Goal: Task Accomplishment & Management: Use online tool/utility

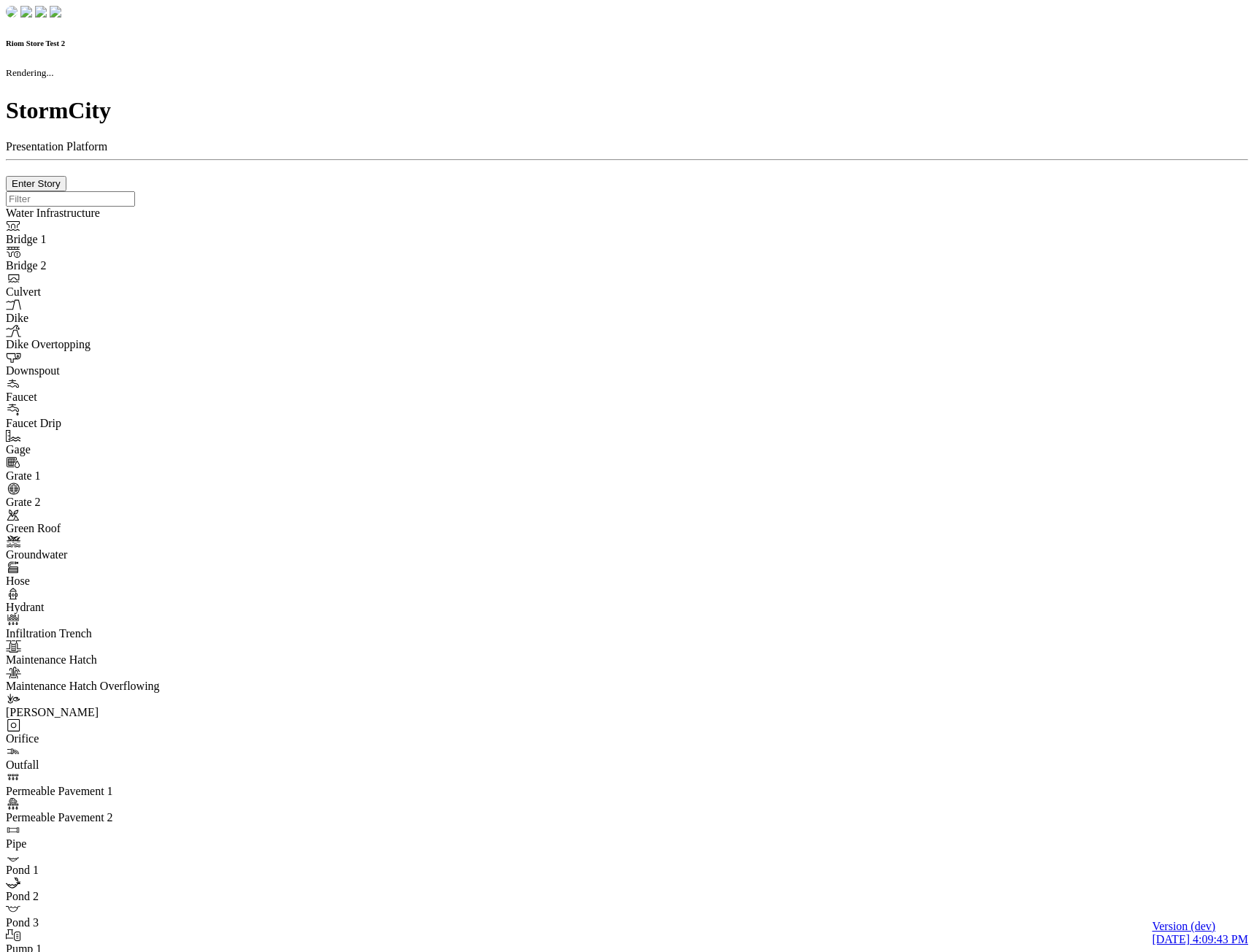
checkbox input "true"
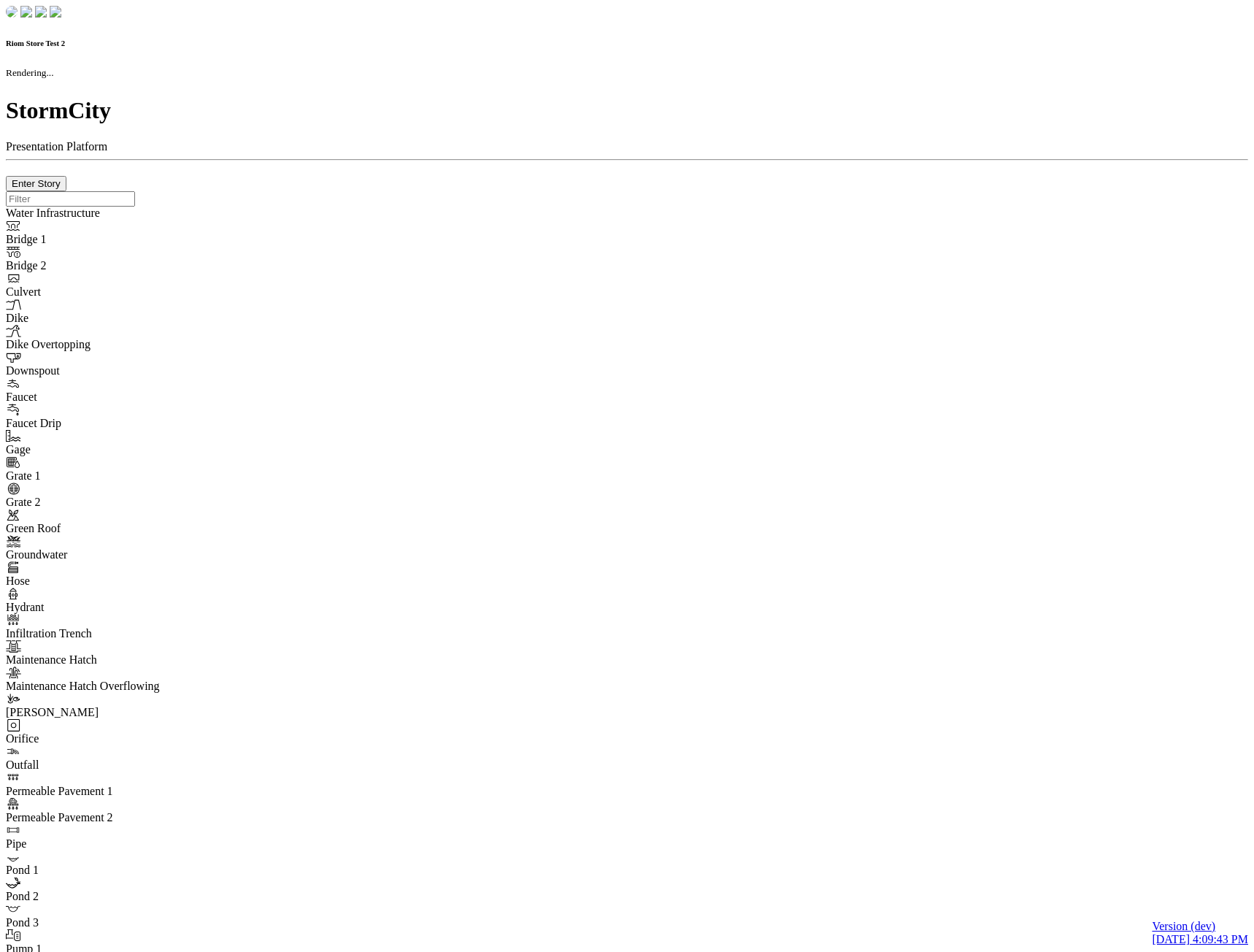
type input "0m"
type textarea "Depth = 0"
checkbox input "true"
select select "CIRCLE"
type input "7"
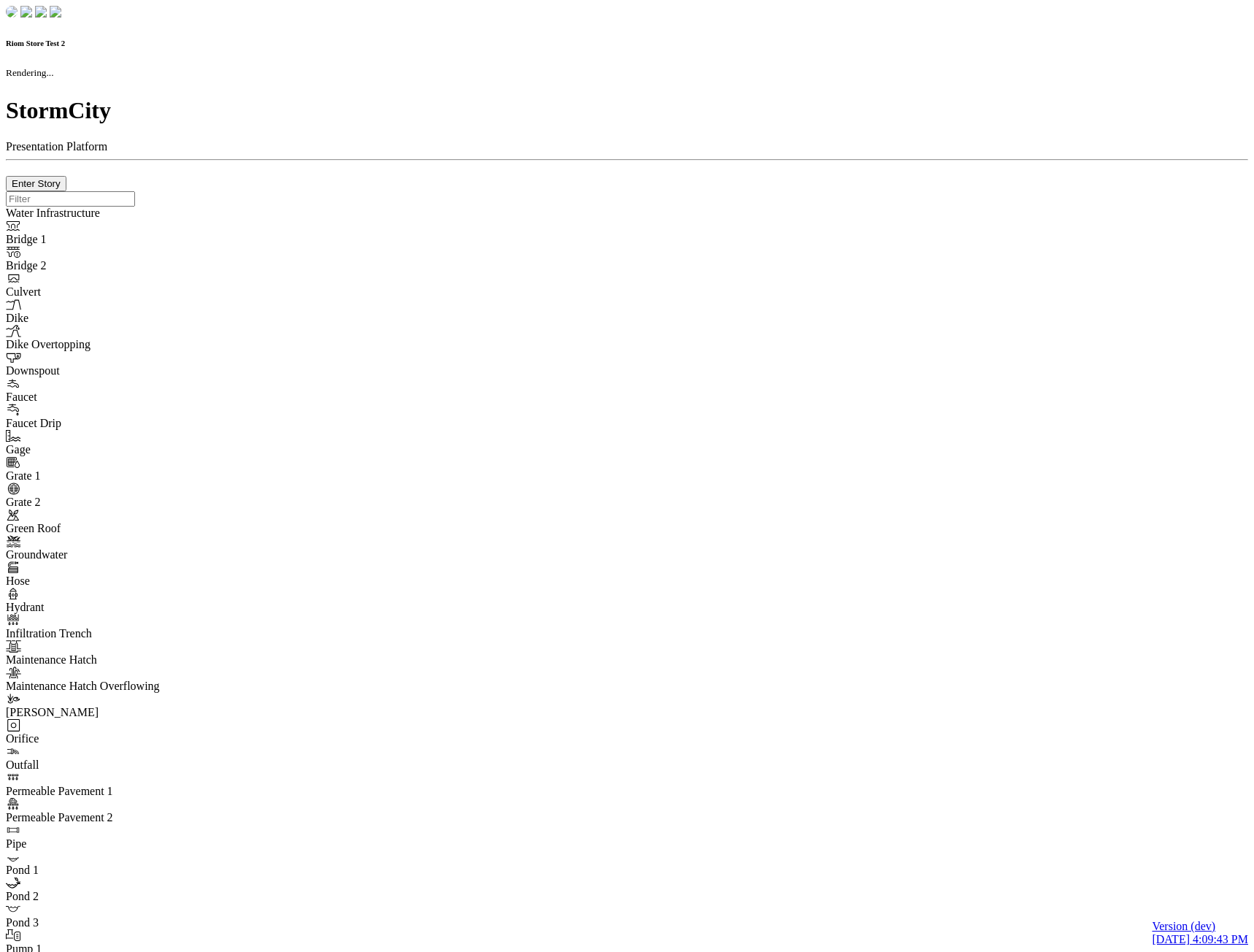
checkbox input "true"
type input "0"
type textarea "<i class="far fa-building"></i>"
select select "None"
type input "7"
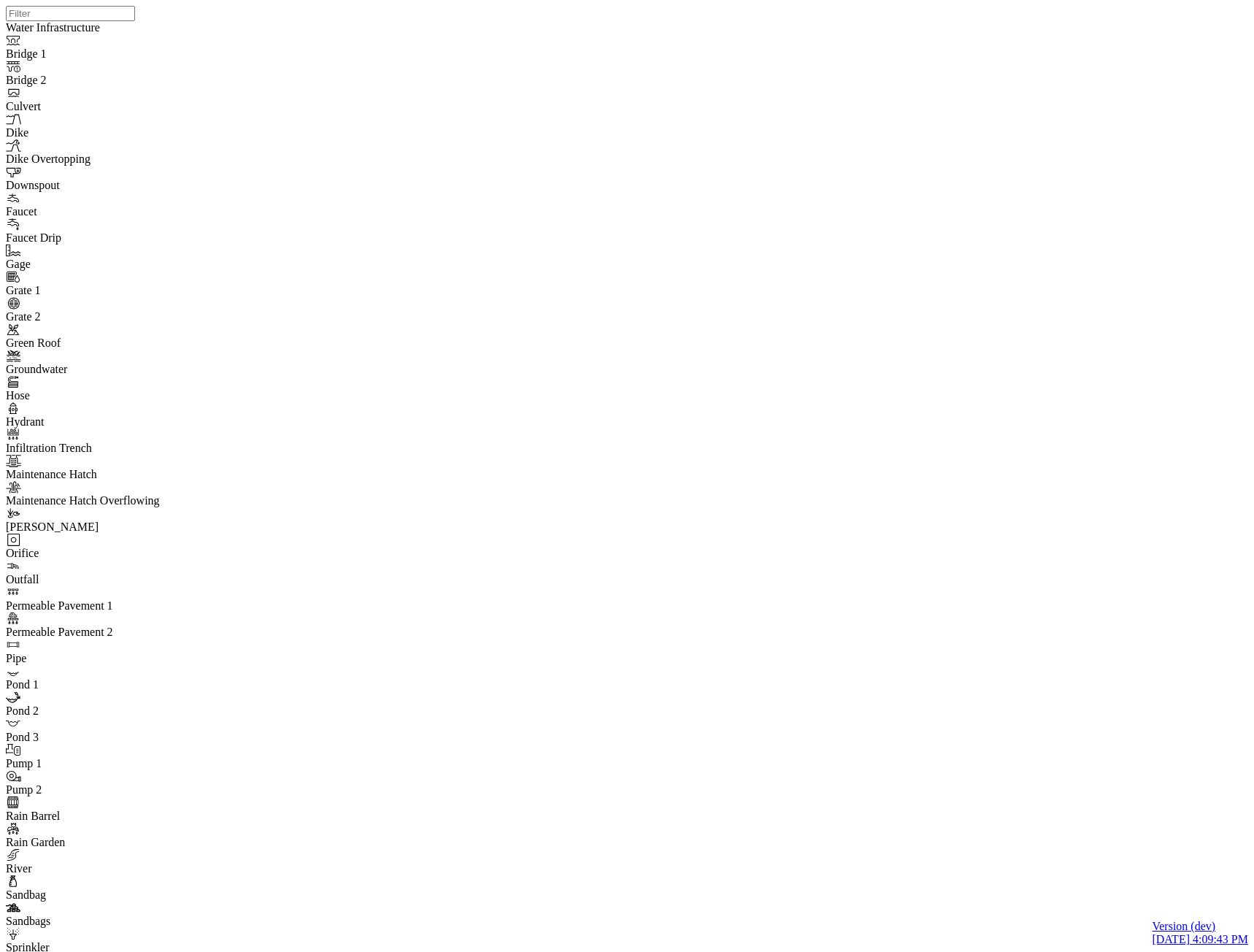
drag, startPoint x: 147, startPoint y: 238, endPoint x: 122, endPoint y: 133, distance: 107.9
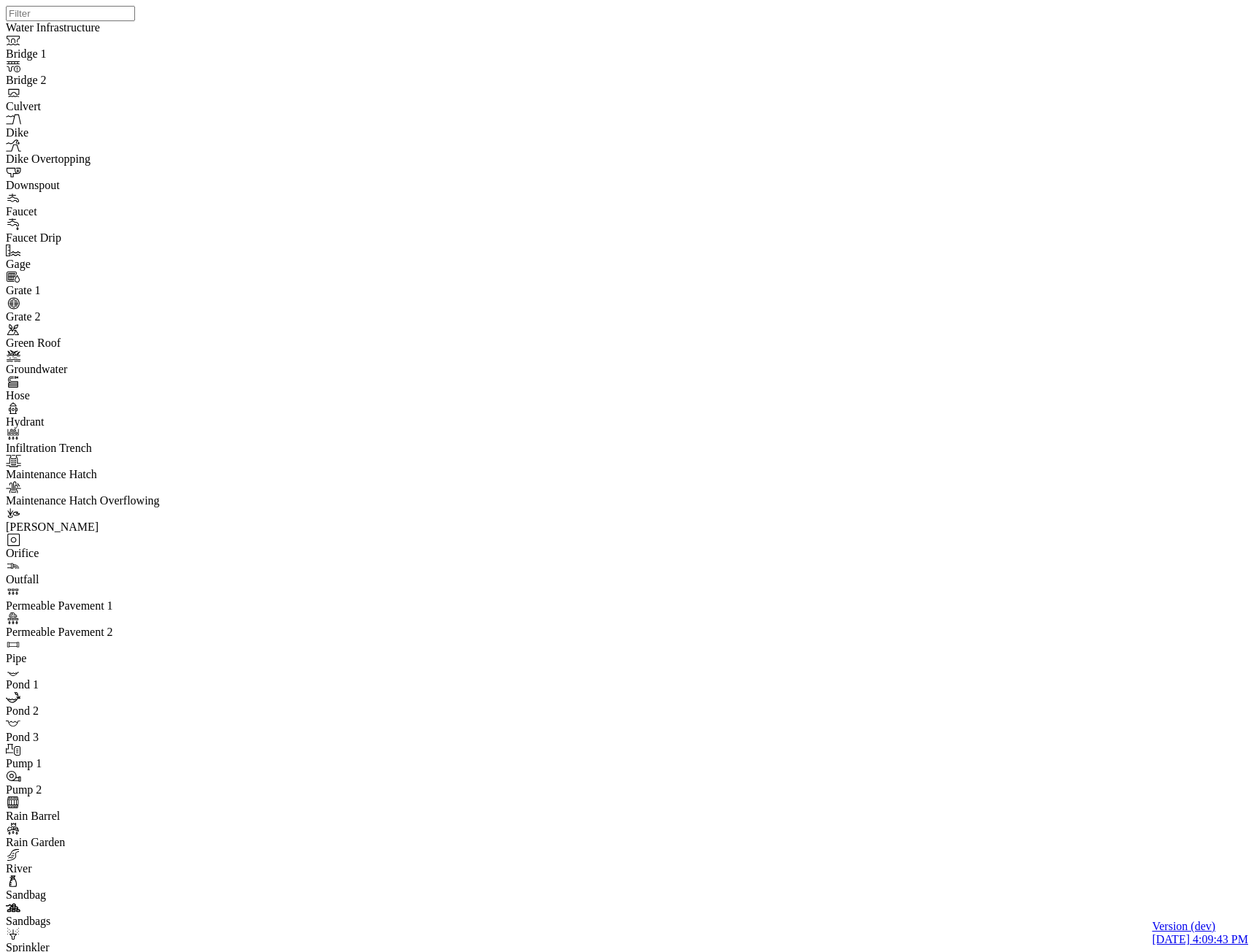
drag, startPoint x: 154, startPoint y: 336, endPoint x: 239, endPoint y: 181, distance: 176.8
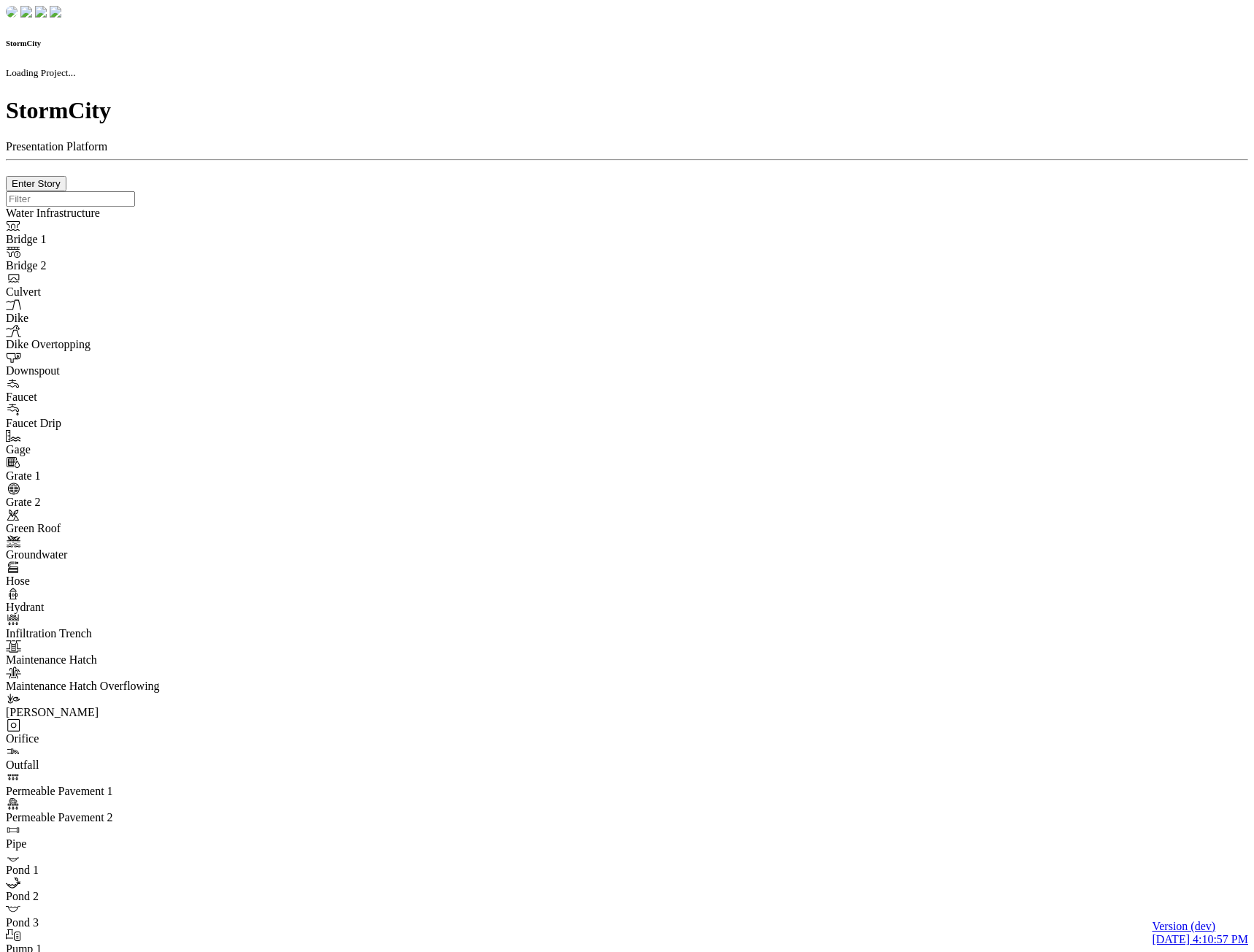
select select "CIRCLE"
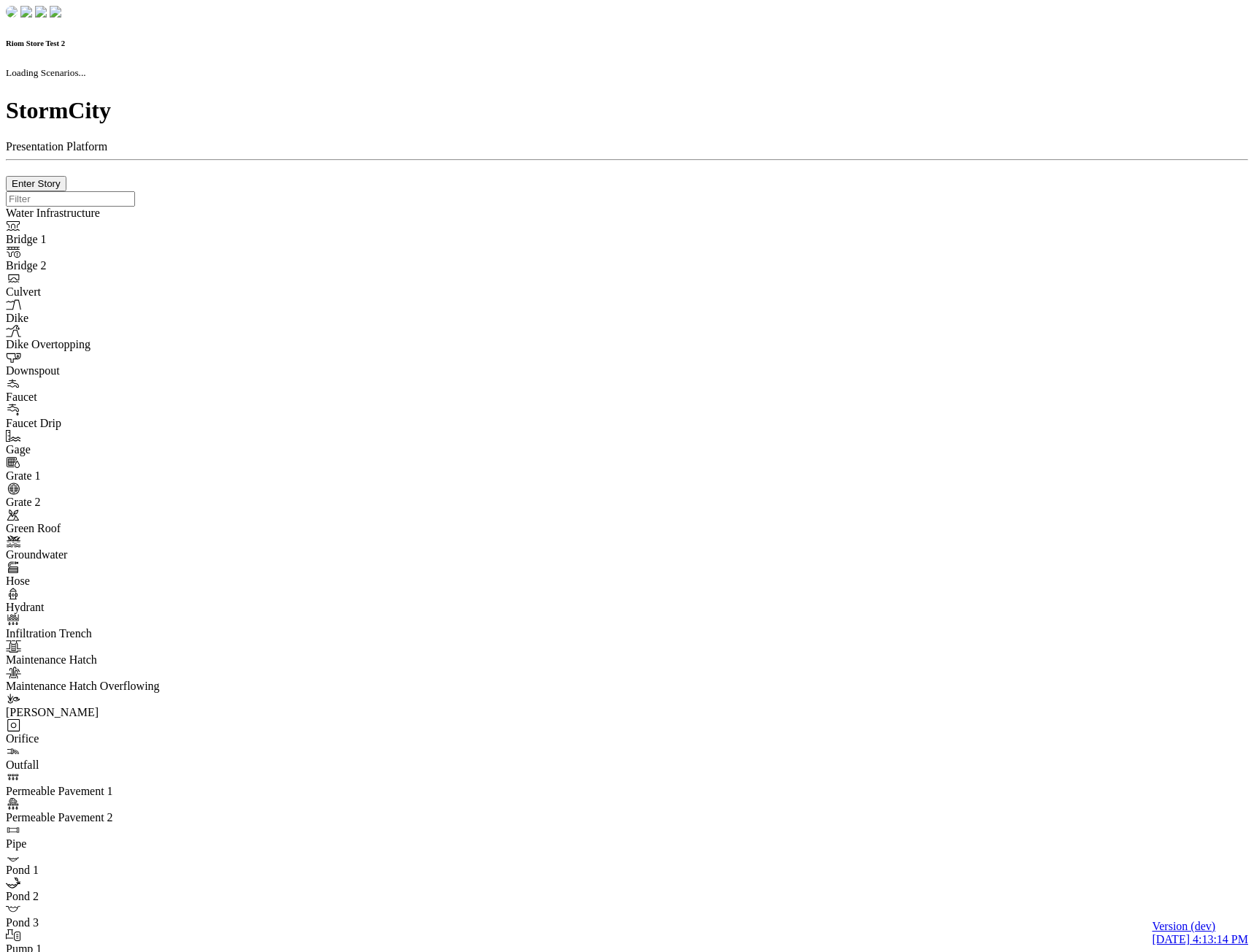
select select "CIRCLE"
checkbox input "true"
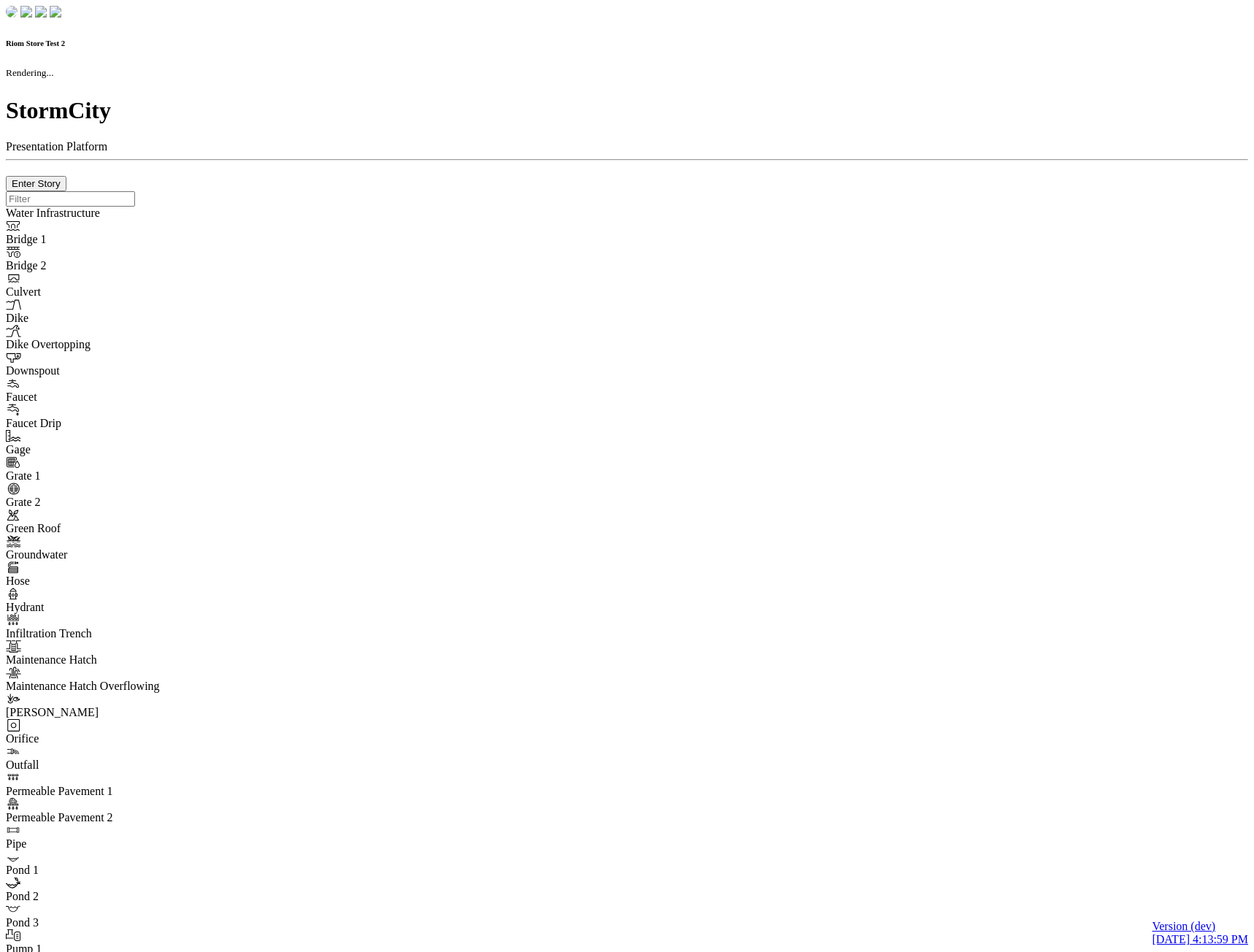
checkbox input "true"
type input "0m"
type textarea "Depth = 0"
checkbox input "true"
select select "CIRCLE"
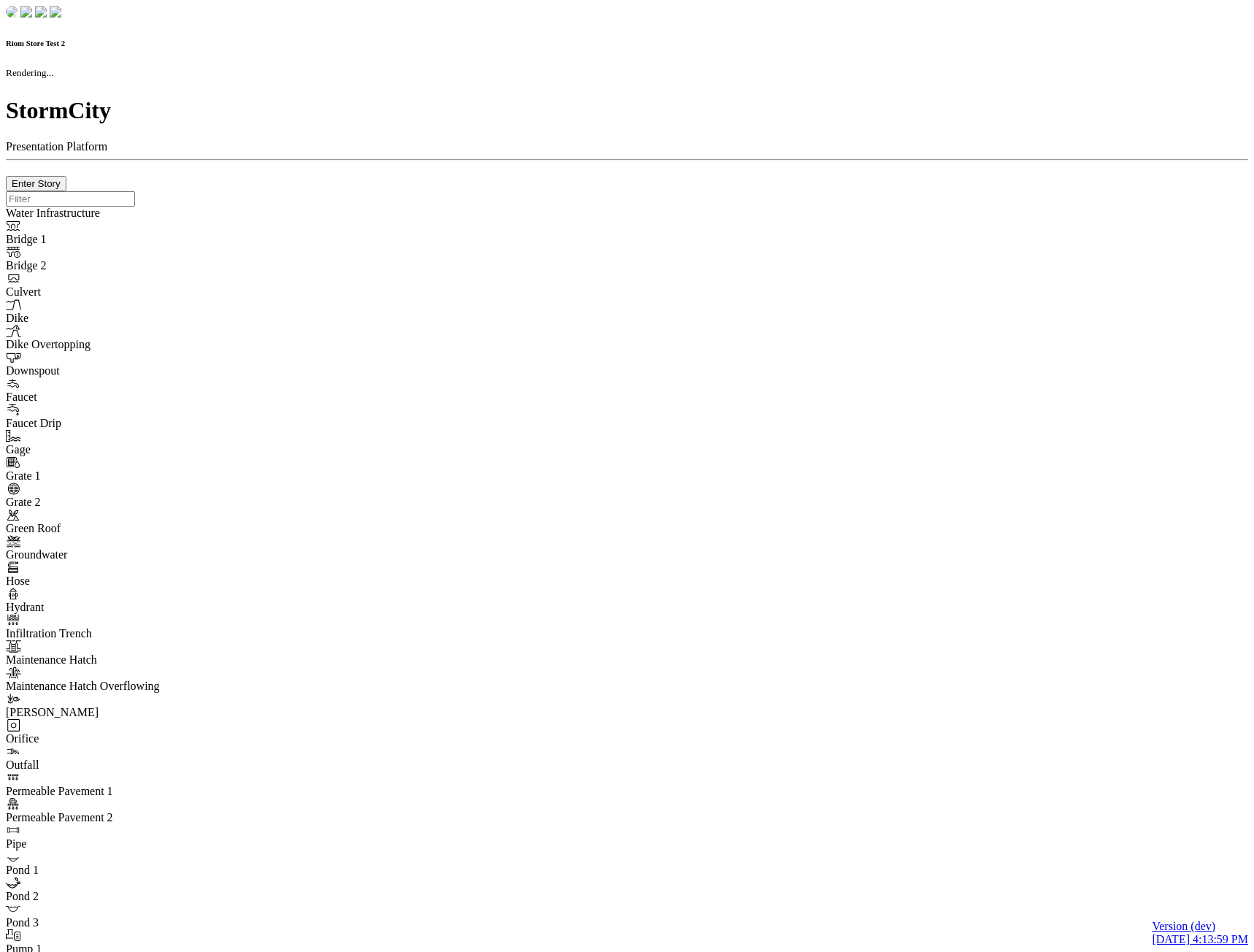
type input "7"
checkbox input "true"
type input "0"
type textarea "<i class="far fa-building"></i>"
type input "7"
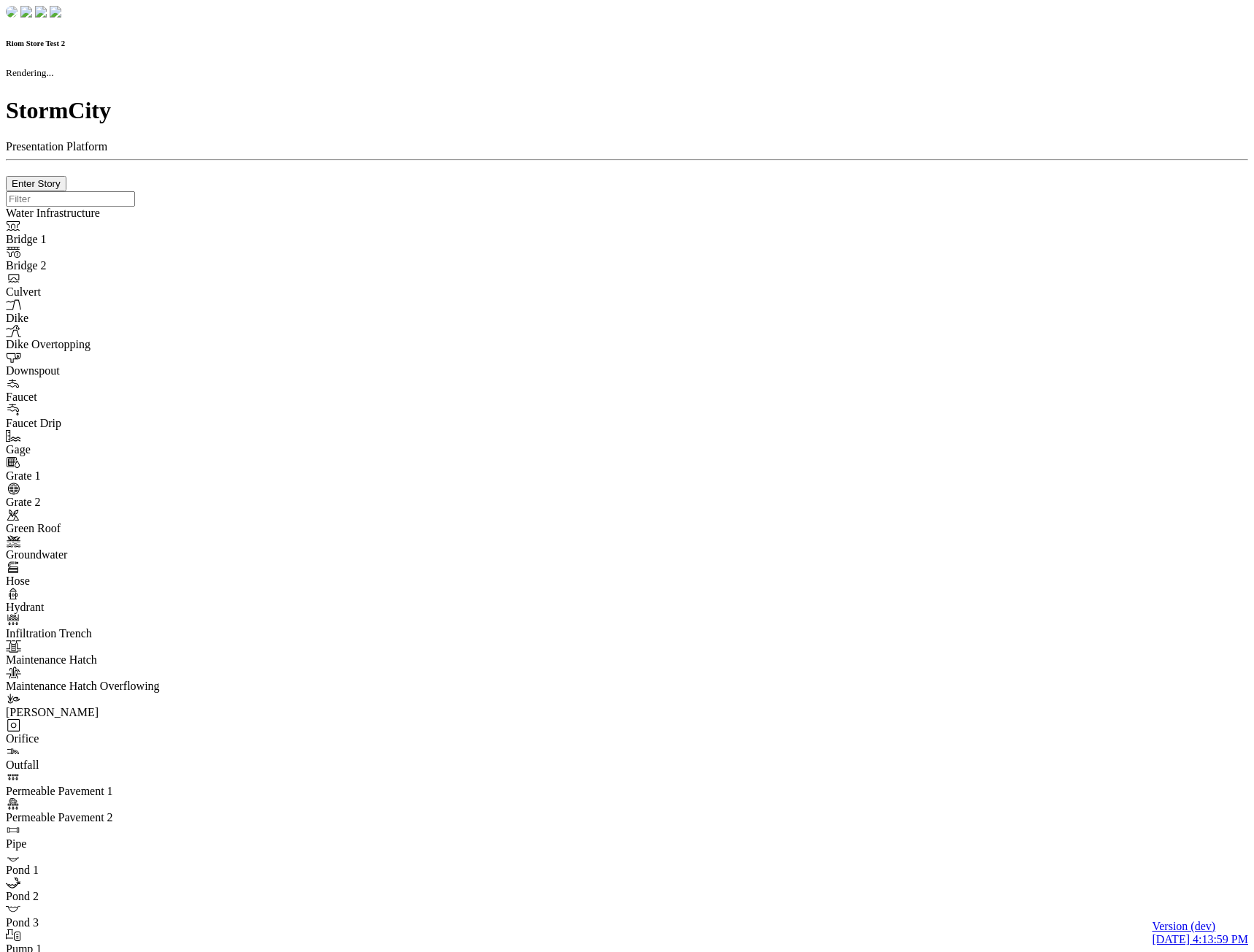
select select "None"
checkbox input "true"
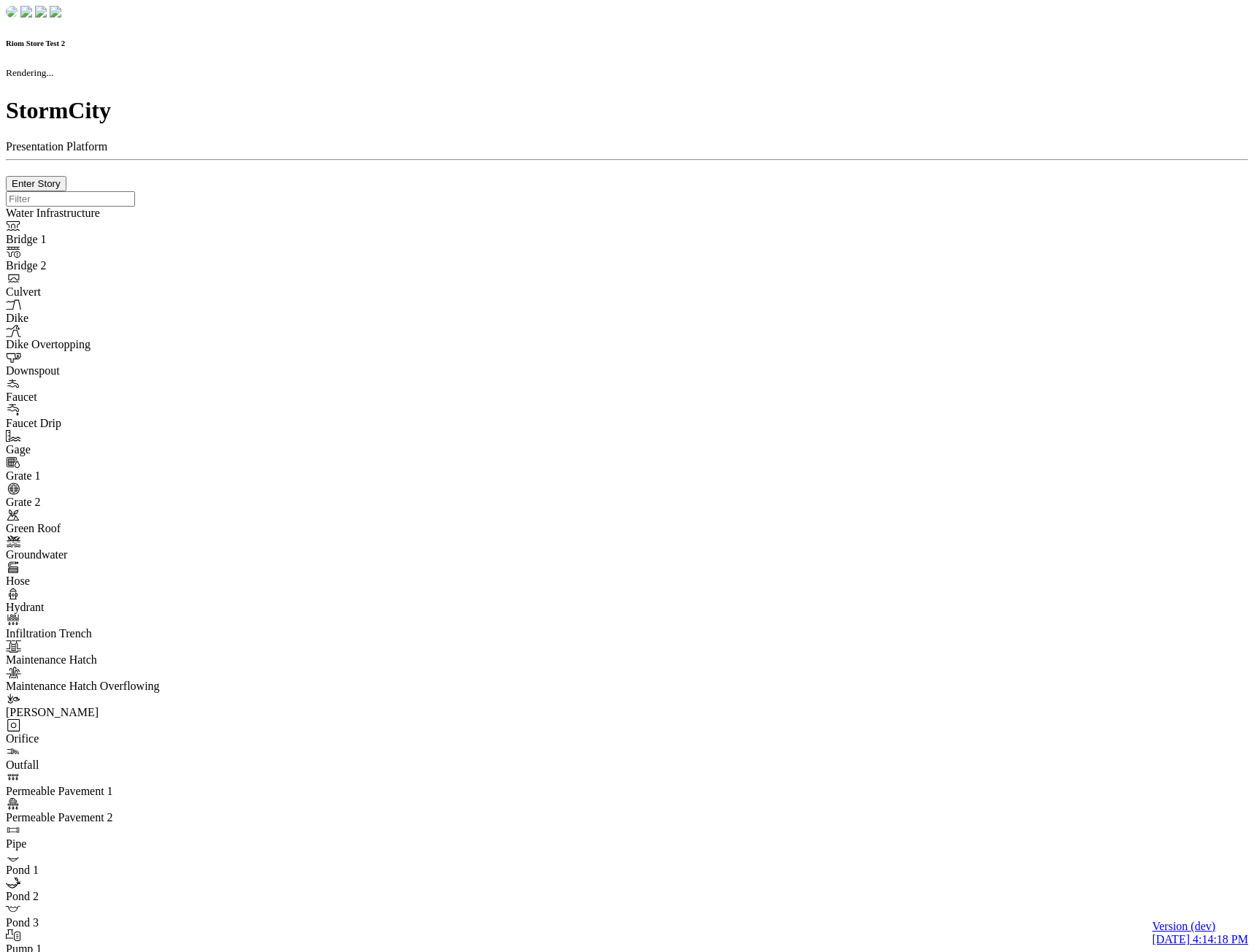
checkbox input "true"
type input "0m"
type textarea "Depth = 0"
checkbox input "true"
select select "CIRCLE"
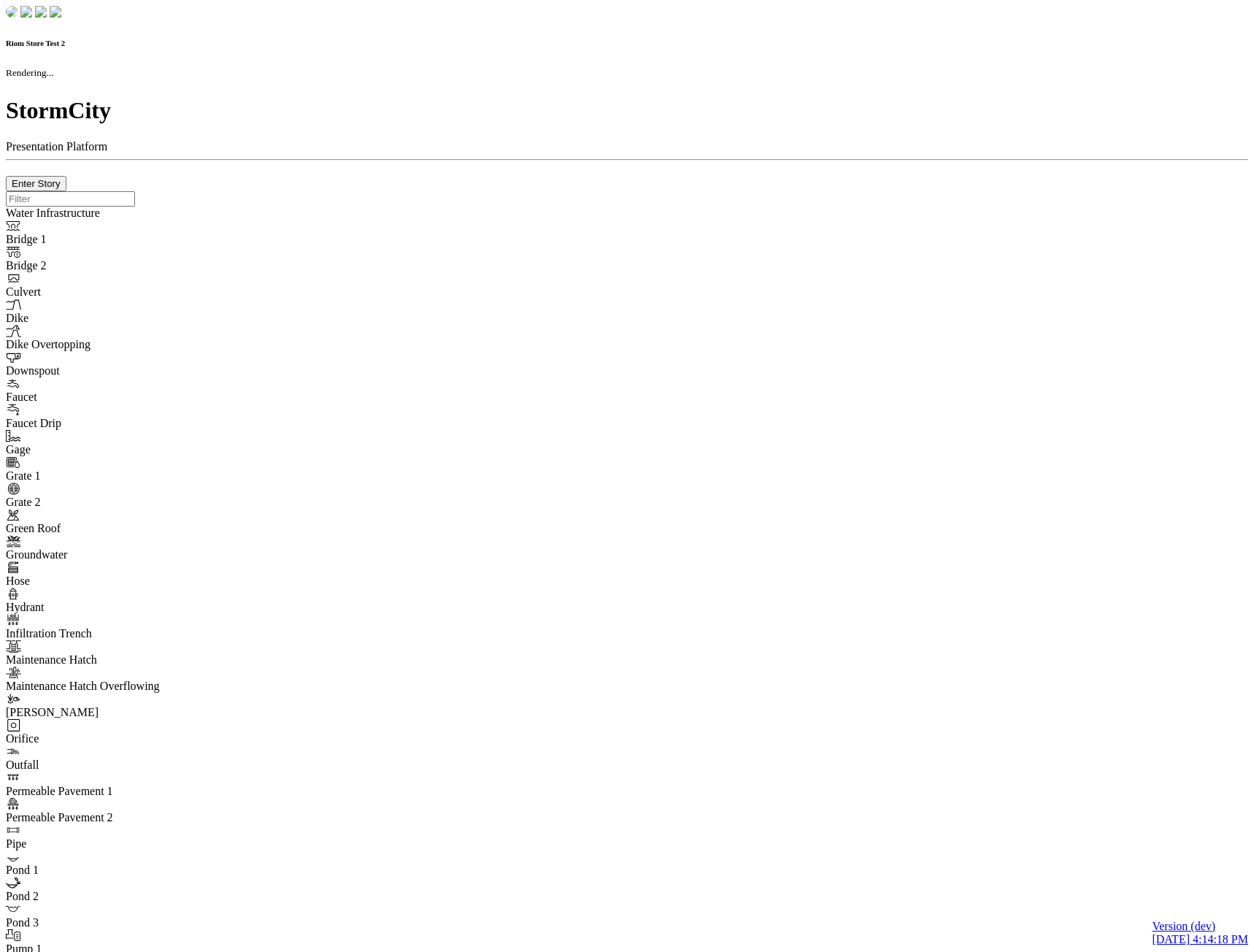
type input "7"
checkbox input "true"
type input "0"
type textarea "<i class="far fa-building"></i>"
select select "None"
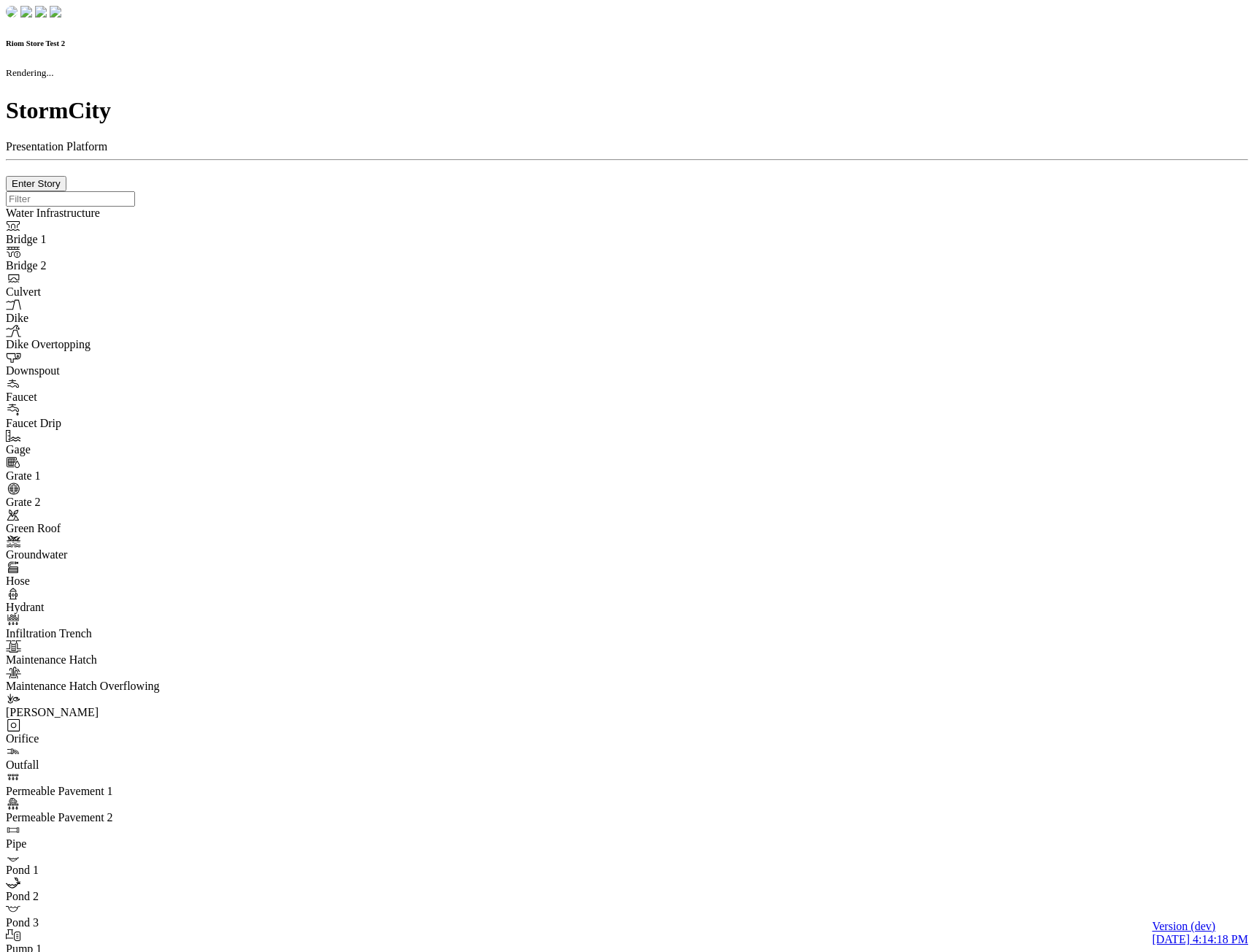
type input "7"
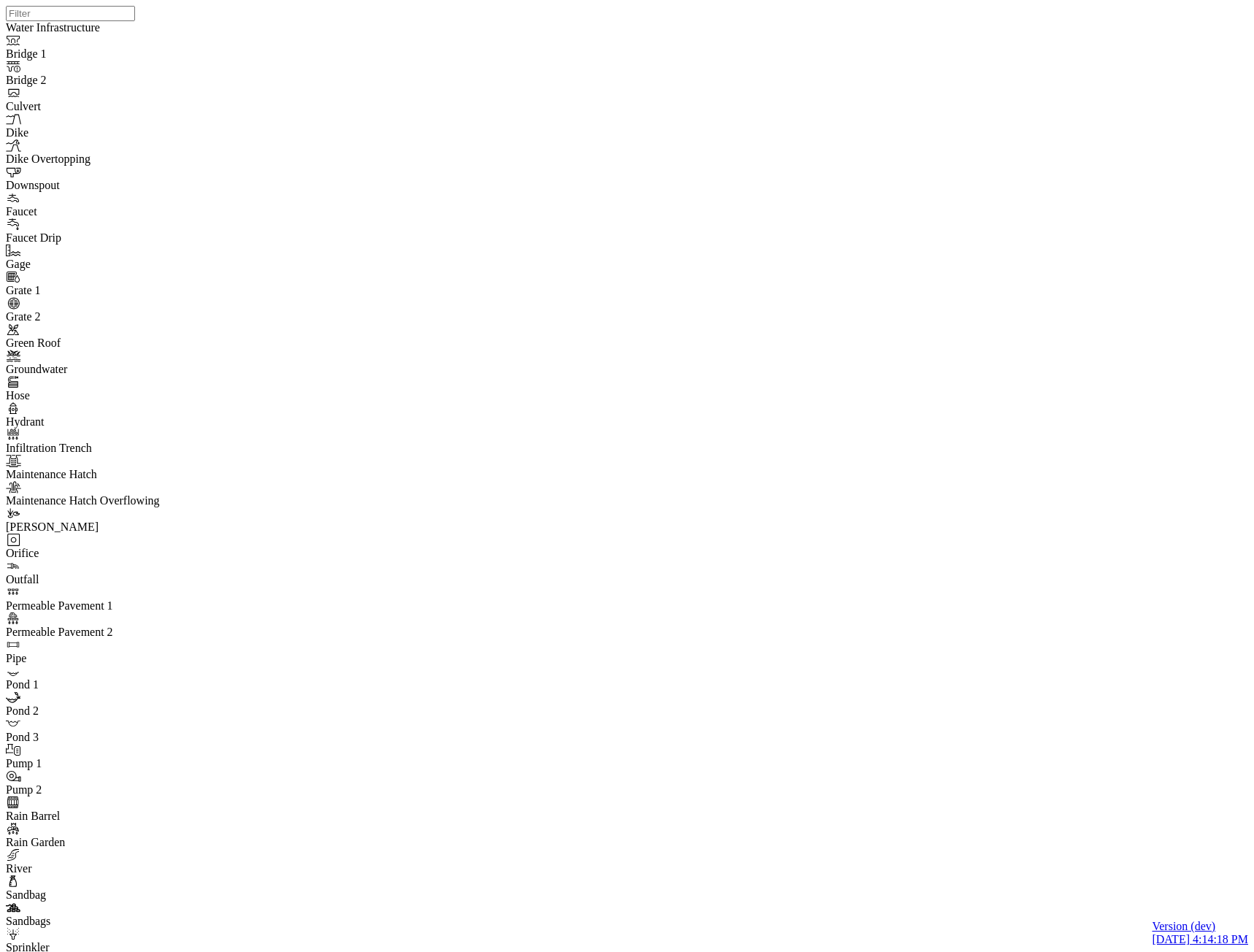
drag, startPoint x: 264, startPoint y: 246, endPoint x: 270, endPoint y: 264, distance: 19.0
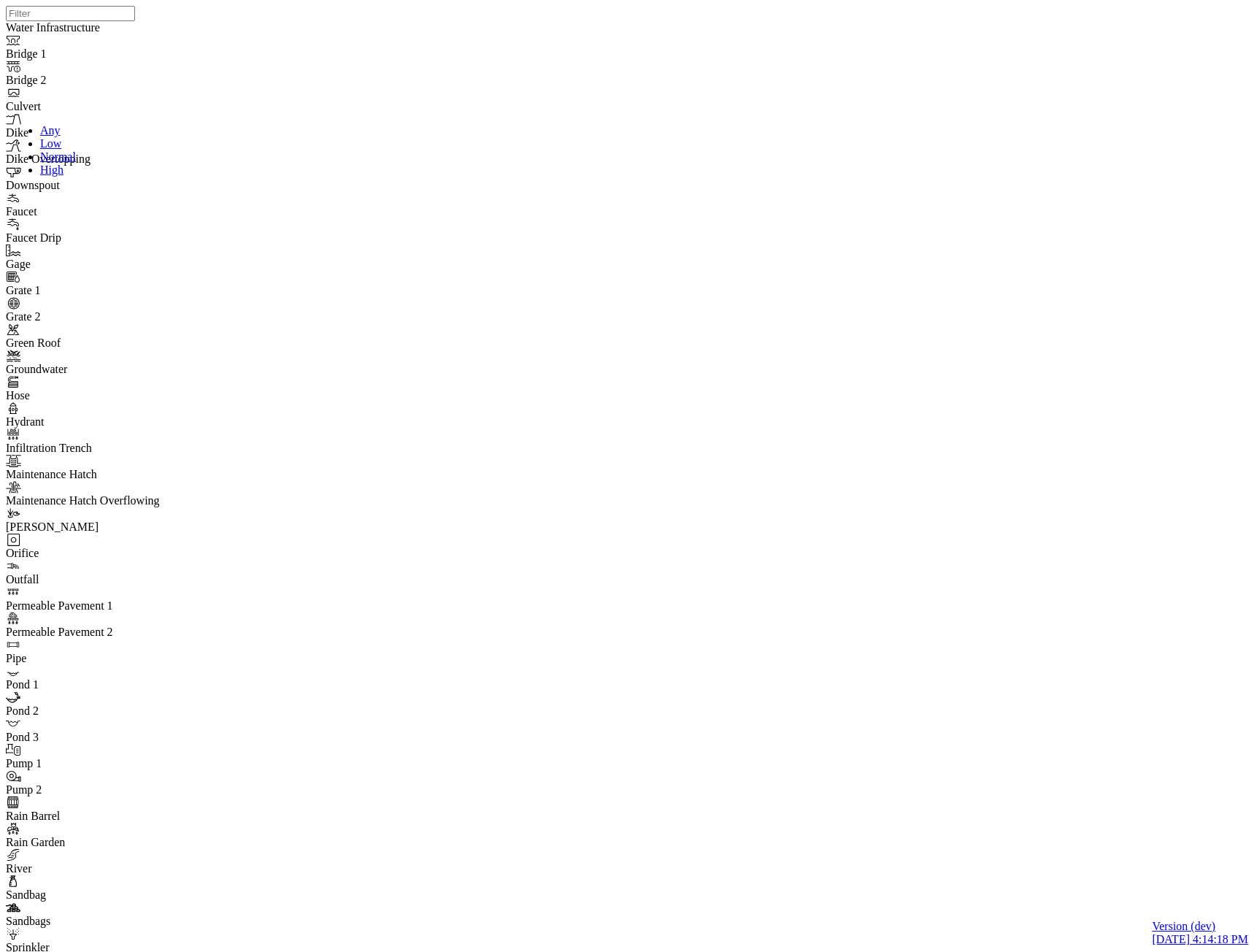
click at [212, 202] on span "[PERSON_NAME]" at bounding box center [244, 195] width 93 height 12
click at [198, 125] on div "Any" at bounding box center [227, 131] width 93 height 13
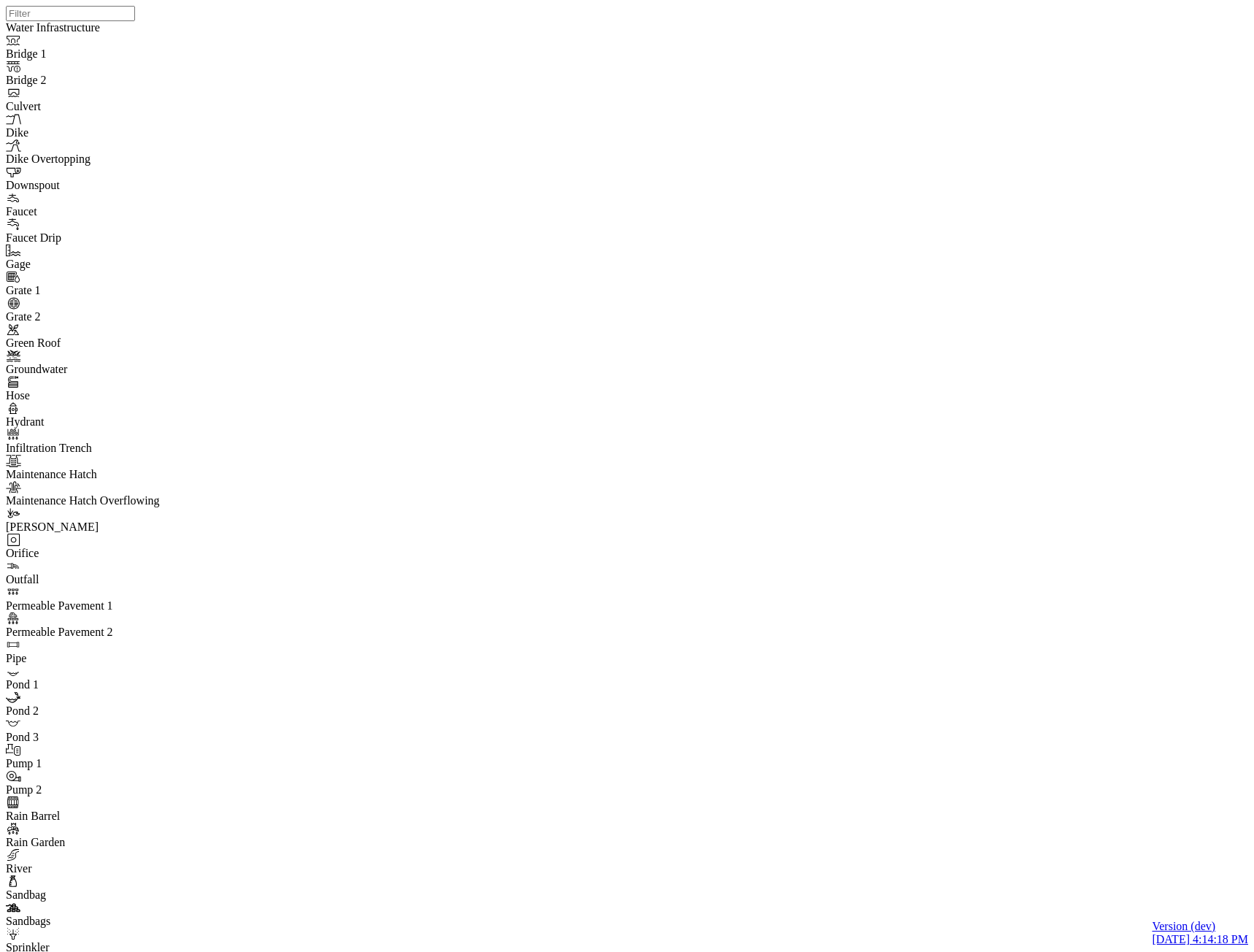
click at [237, 162] on span "CHI Administrator" at bounding box center [241, 156] width 87 height 12
drag, startPoint x: 122, startPoint y: 176, endPoint x: 110, endPoint y: 170, distance: 13.4
click at [123, 162] on span "ActionRequired" at bounding box center [136, 156] width 74 height 12
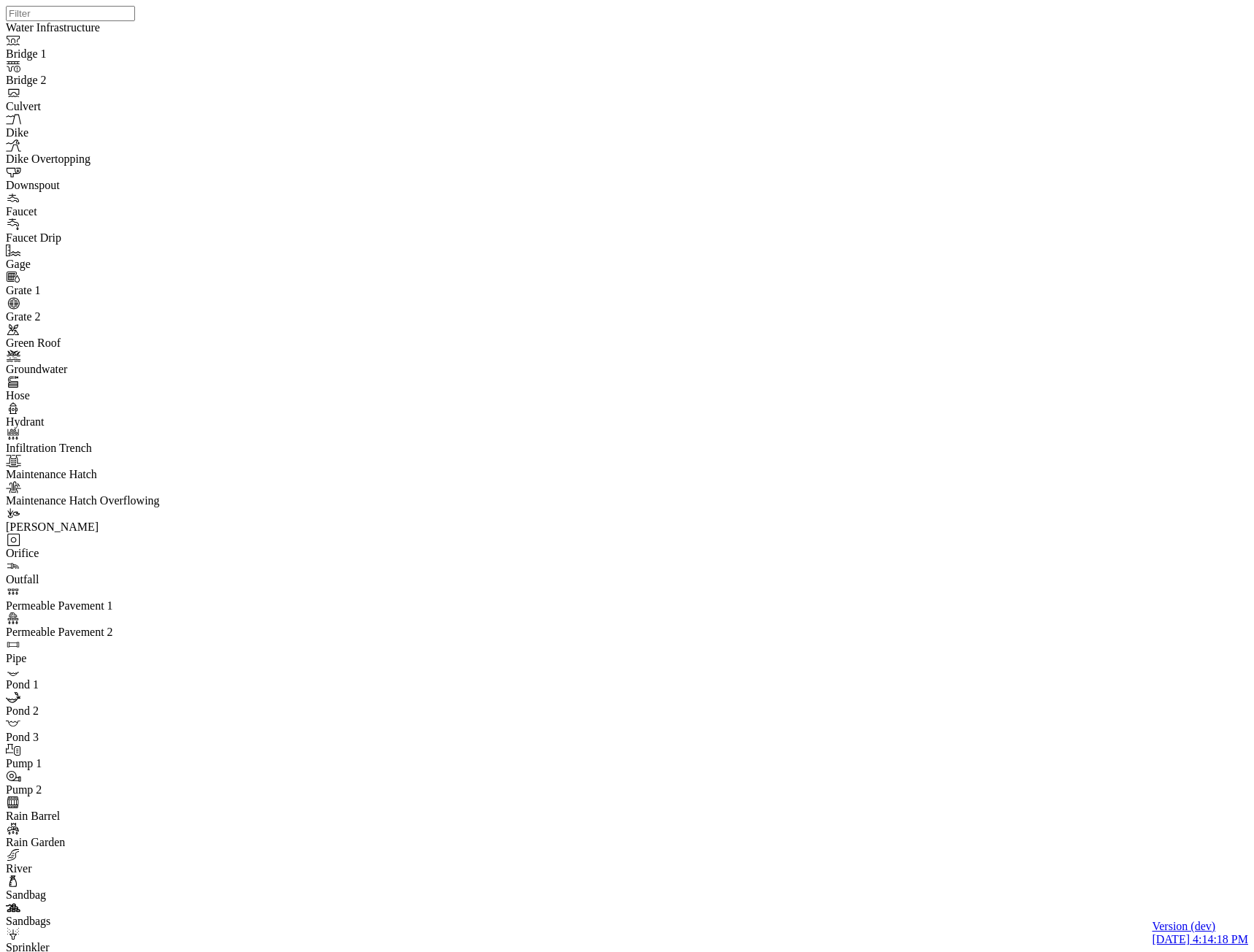
click at [131, 124] on div "Any" at bounding box center [143, 131] width 102 height 13
click at [210, 125] on div "Any" at bounding box center [216, 131] width 115 height 13
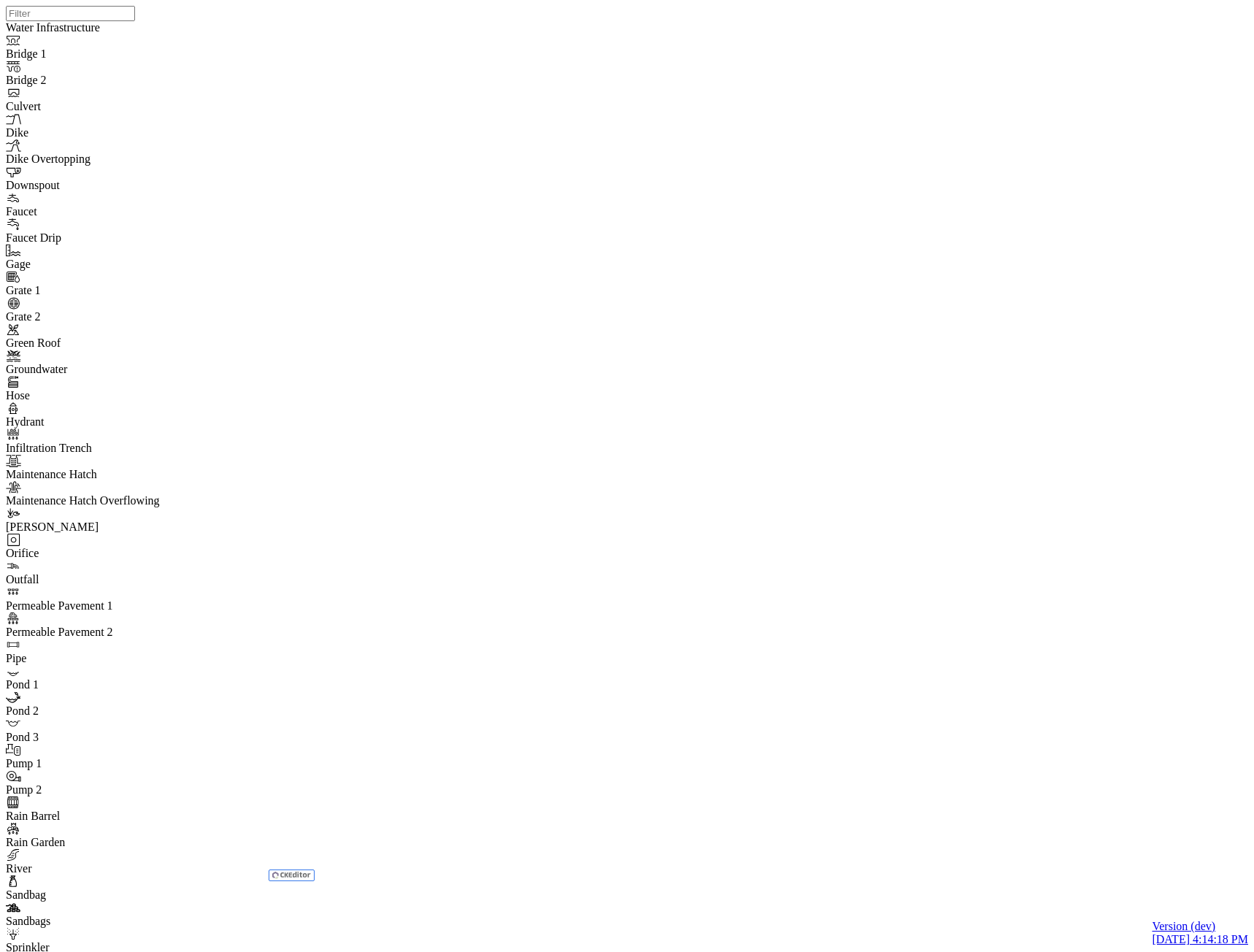
drag, startPoint x: 240, startPoint y: 89, endPoint x: 272, endPoint y: 189, distance: 105.0
